Goal: Task Accomplishment & Management: Complete application form

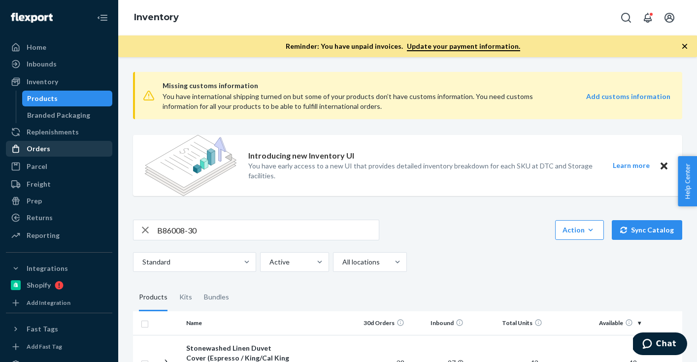
scroll to position [82, 0]
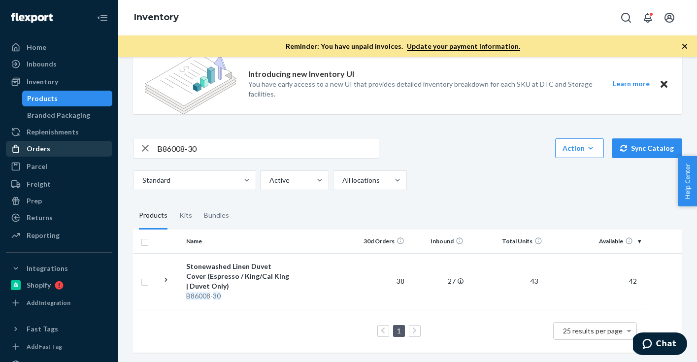
click at [58, 150] on div "Orders" at bounding box center [59, 149] width 104 height 14
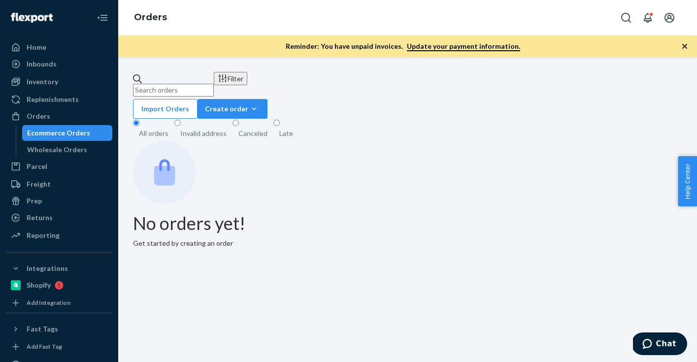
click at [173, 84] on input "text" at bounding box center [173, 90] width 81 height 13
paste input "[PERSON_NAME]"
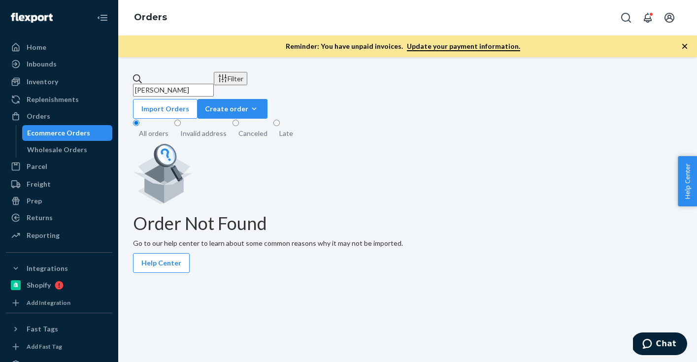
type input "[PERSON_NAME]"
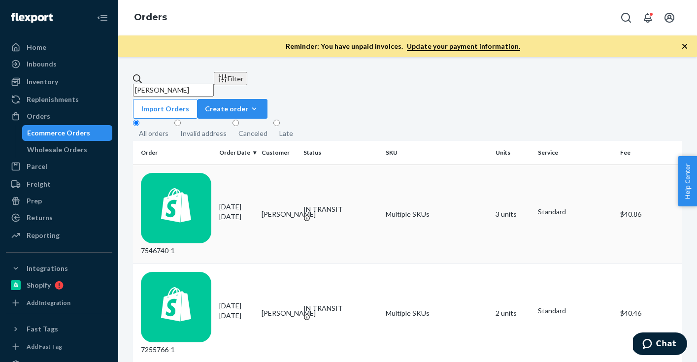
click at [176, 175] on div "7546740-1" at bounding box center [176, 214] width 70 height 83
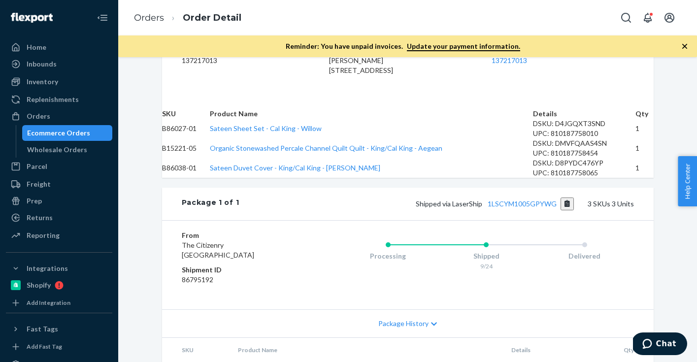
scroll to position [288, 0]
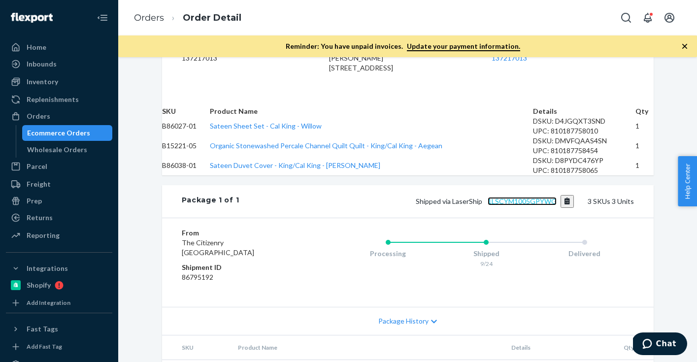
click at [517, 206] on link "1LSCYM1005GPYWG" at bounding box center [522, 201] width 69 height 8
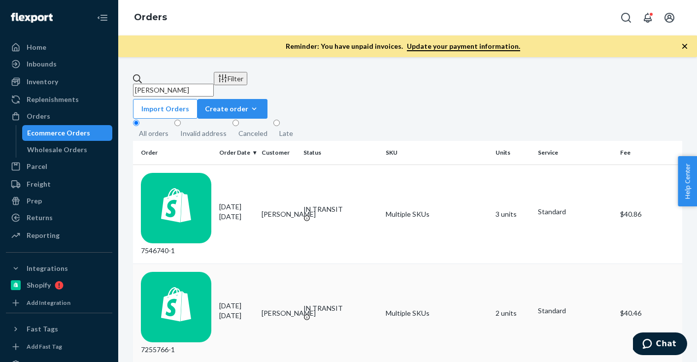
click at [178, 272] on div "7255766-1" at bounding box center [176, 313] width 70 height 83
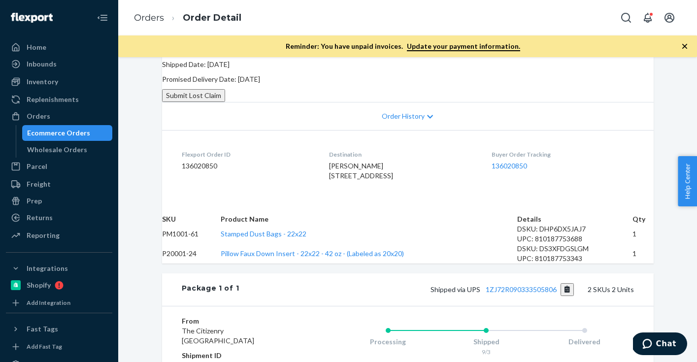
scroll to position [134, 0]
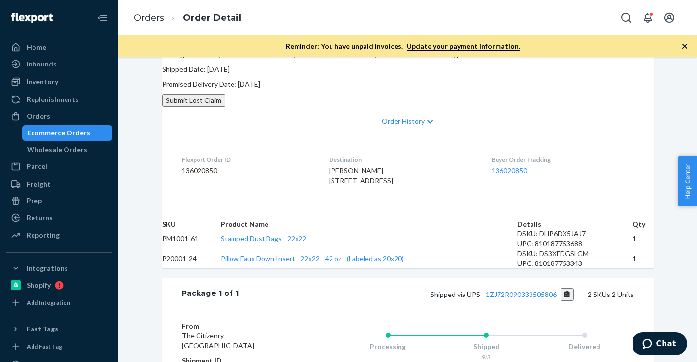
click at [225, 107] on button "Submit Lost Claim" at bounding box center [193, 100] width 63 height 13
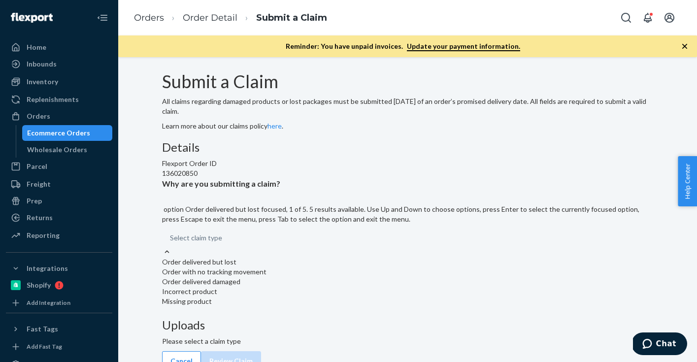
click at [338, 247] on div "Select claim type" at bounding box center [408, 238] width 492 height 18
click at [171, 243] on input "Why are you submitting a claim? option Order delivered but lost focused, 1 of 5…" at bounding box center [170, 238] width 1 height 10
click at [340, 277] on div "Order with no tracking movement" at bounding box center [408, 272] width 492 height 10
click at [171, 243] on input "Why are you submitting a claim? option Order with no tracking movement focused,…" at bounding box center [170, 238] width 1 height 10
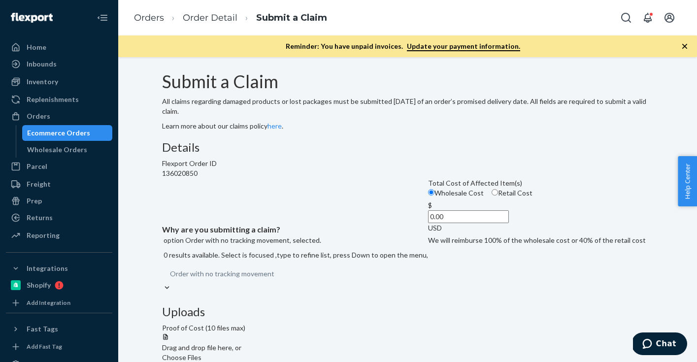
scroll to position [56, 0]
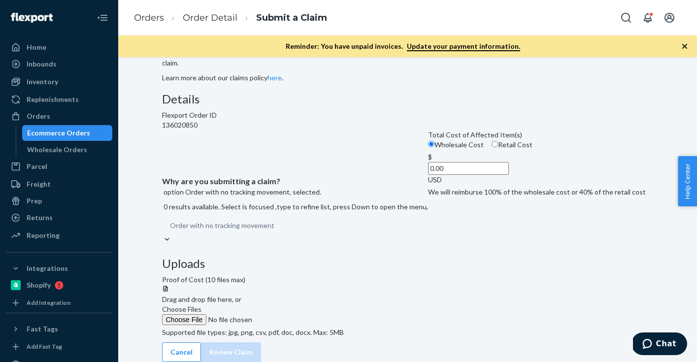
click at [428, 175] on input "0.00" at bounding box center [468, 168] width 81 height 13
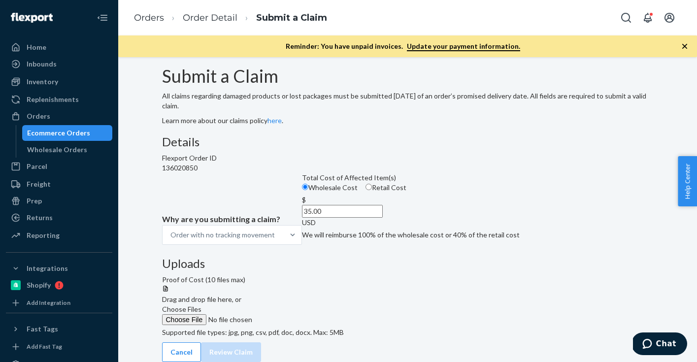
type input "35.00"
click at [443, 292] on div "Uploads Proof of Cost (10 files max) Drag and drop file here, or Choose Files S…" at bounding box center [408, 299] width 492 height 85
click at [332, 218] on input "35.00" at bounding box center [342, 211] width 81 height 13
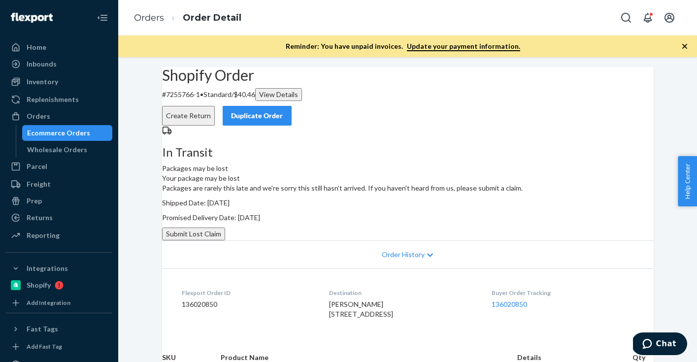
click at [68, 134] on div "Ecommerce Orders" at bounding box center [58, 133] width 63 height 10
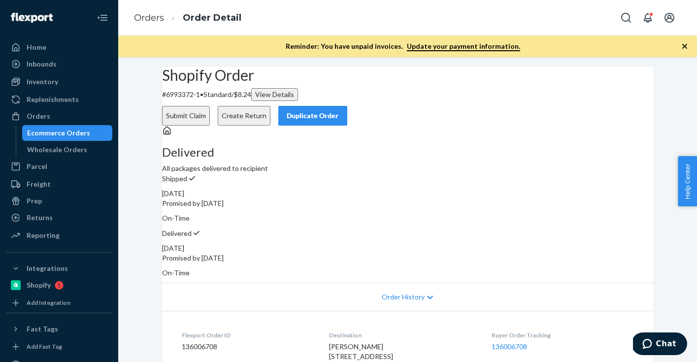
scroll to position [333, 0]
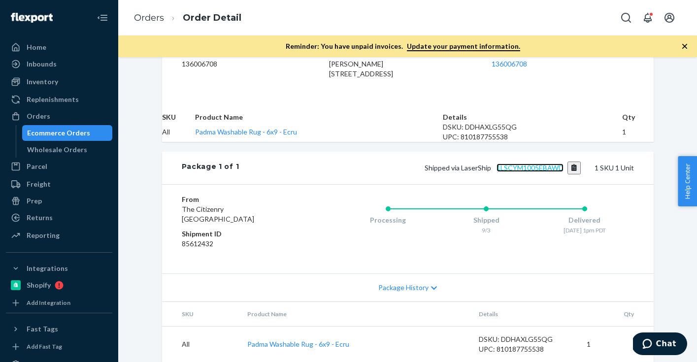
click at [536, 164] on link "1LSCYM1005EBAWD" at bounding box center [530, 168] width 67 height 8
